Goal: Book appointment/travel/reservation

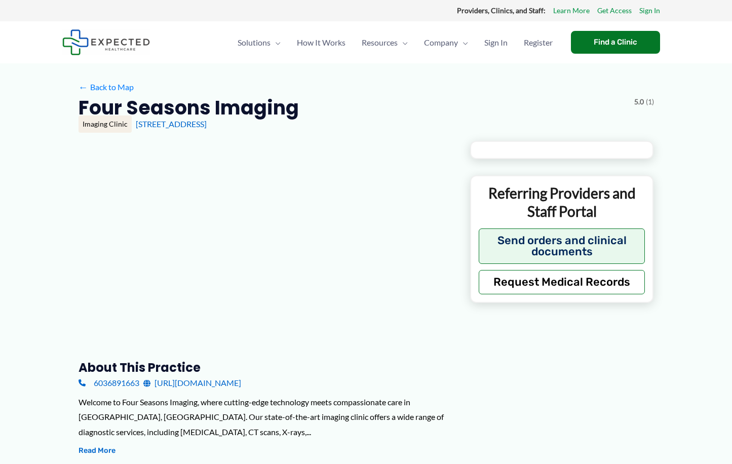
type input "**********"
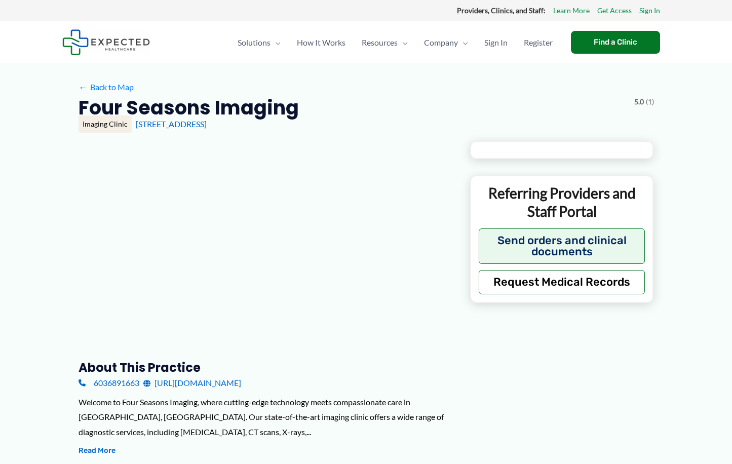
type input "**********"
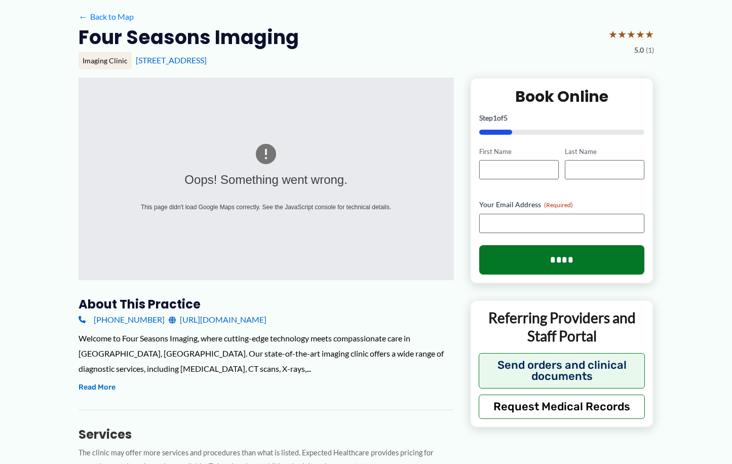
scroll to position [67, 0]
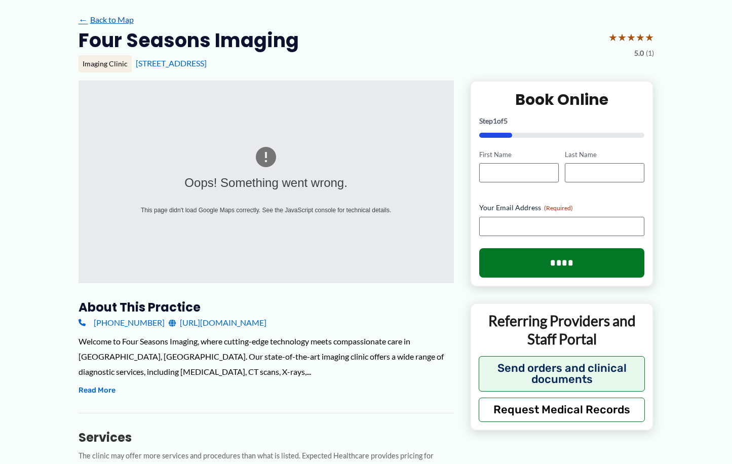
click at [99, 21] on link "← Back to Map" at bounding box center [106, 19] width 55 height 15
